Goal: Task Accomplishment & Management: Use online tool/utility

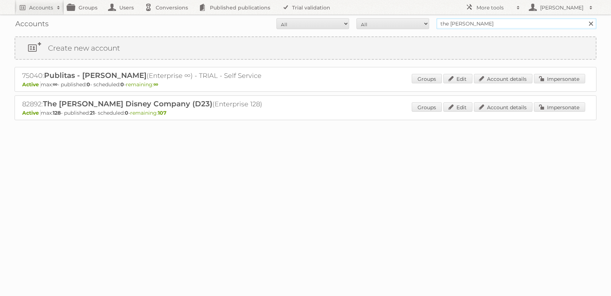
click at [478, 21] on input "the [PERSON_NAME]" at bounding box center [516, 23] width 160 height 11
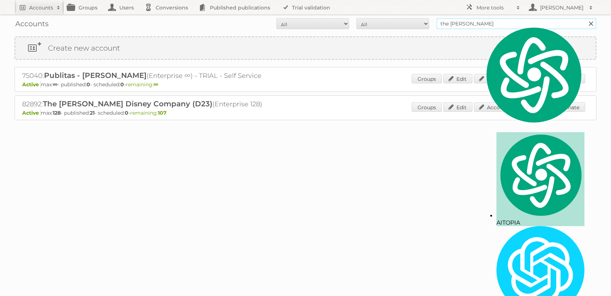
click at [478, 21] on input "the [PERSON_NAME]" at bounding box center [516, 23] width 160 height 11
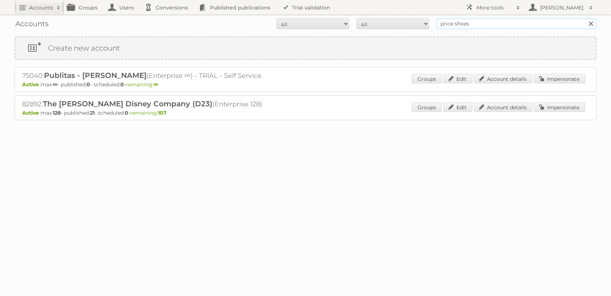
type input "price shoes"
click at [585, 18] on input "Search" at bounding box center [590, 23] width 11 height 11
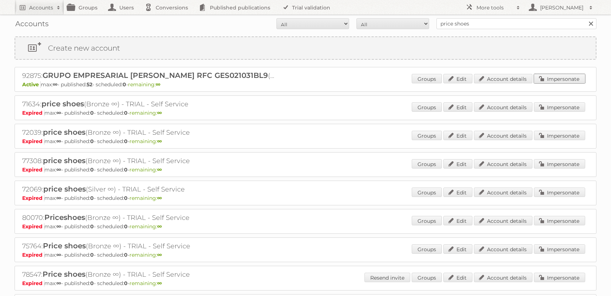
click at [549, 75] on link "Impersonate" at bounding box center [559, 78] width 51 height 9
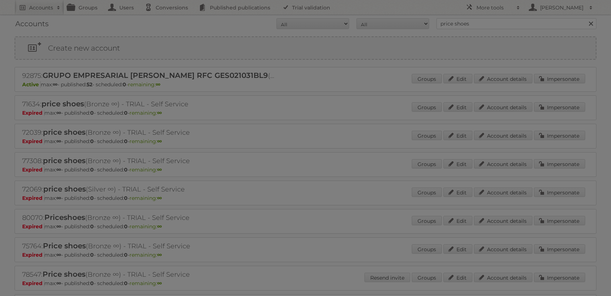
click at [549, 75] on div at bounding box center [305, 148] width 611 height 296
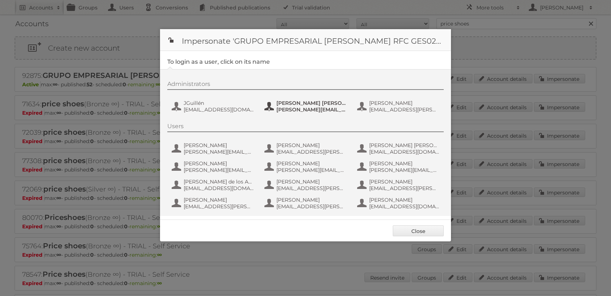
click at [285, 100] on button "[PERSON_NAME] [PERSON_NAME] Días [EMAIL_ADDRESS][PERSON_NAME][DOMAIN_NAME]" at bounding box center [306, 106] width 85 height 15
